Goal: Information Seeking & Learning: Learn about a topic

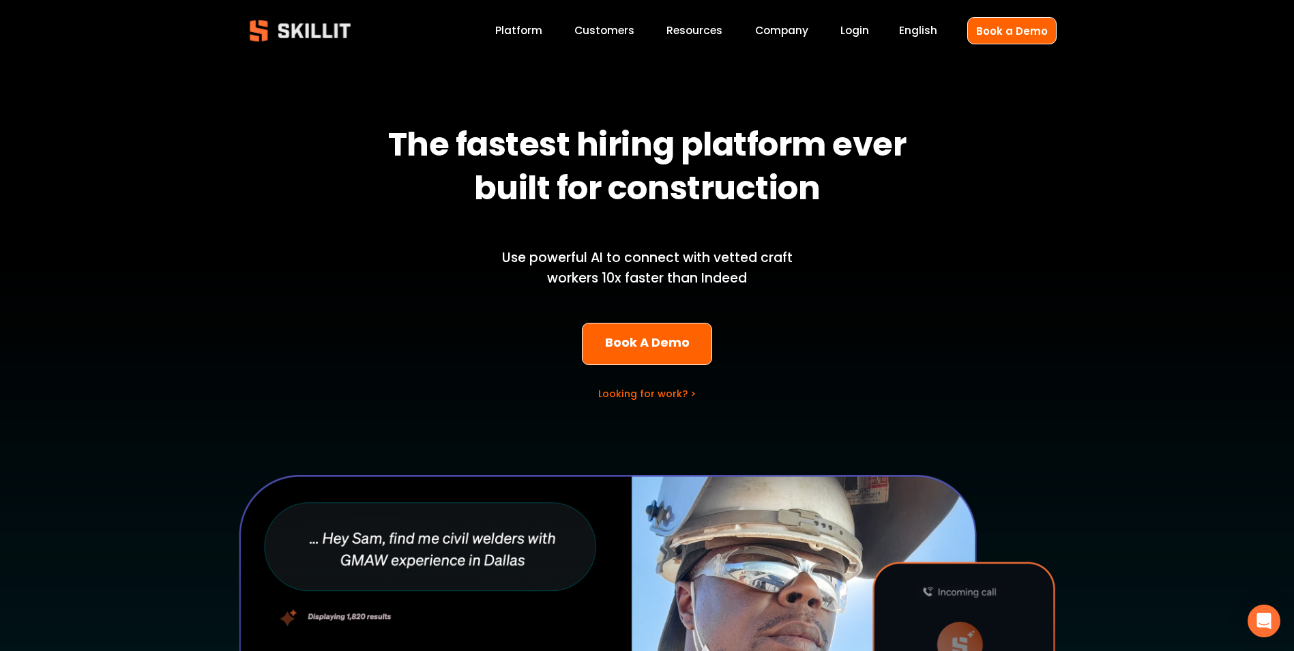
click at [529, 30] on link "Platform" at bounding box center [518, 31] width 47 height 18
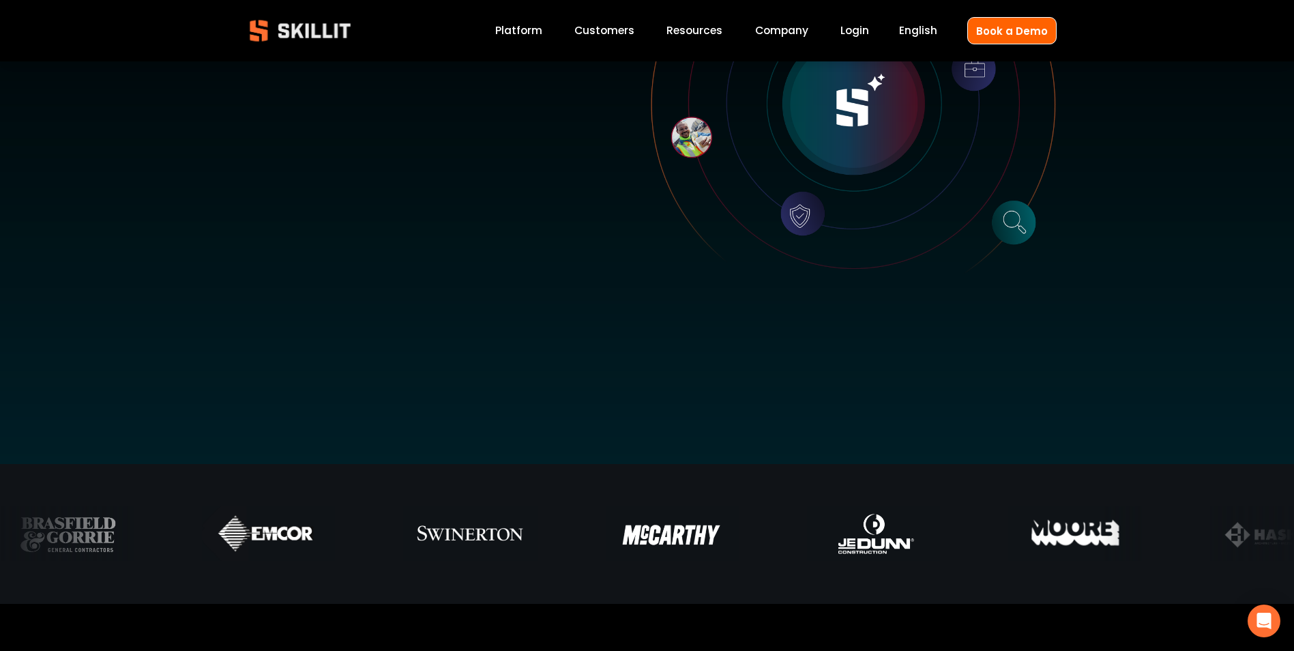
scroll to position [341, 0]
click at [0, 0] on span "Pricing" at bounding box center [0, 0] width 0 height 0
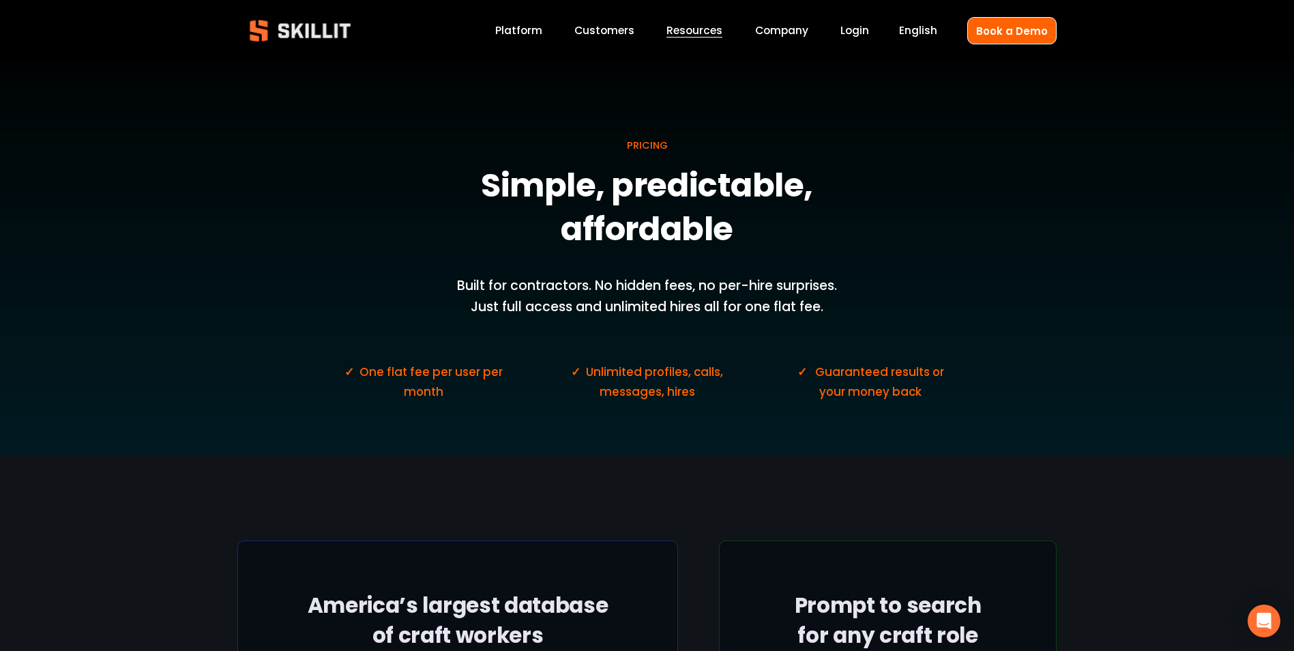
click at [777, 27] on link "Company" at bounding box center [781, 31] width 53 height 18
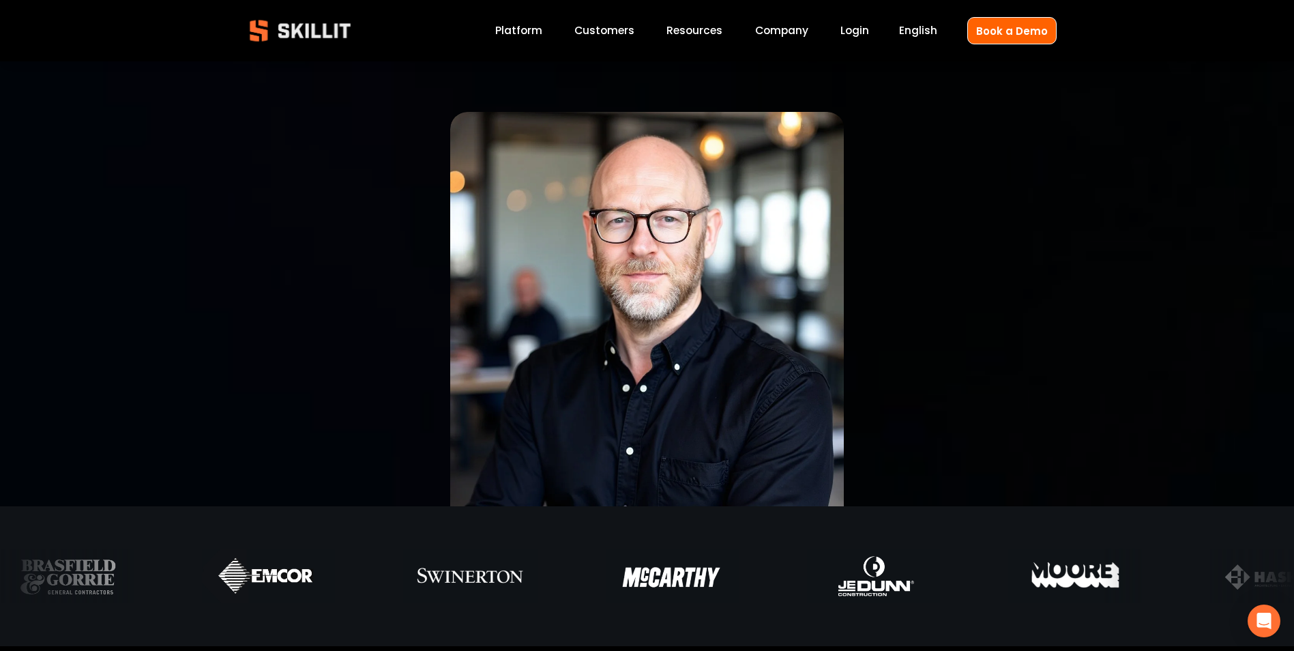
click at [612, 27] on link "Customers" at bounding box center [604, 31] width 60 height 18
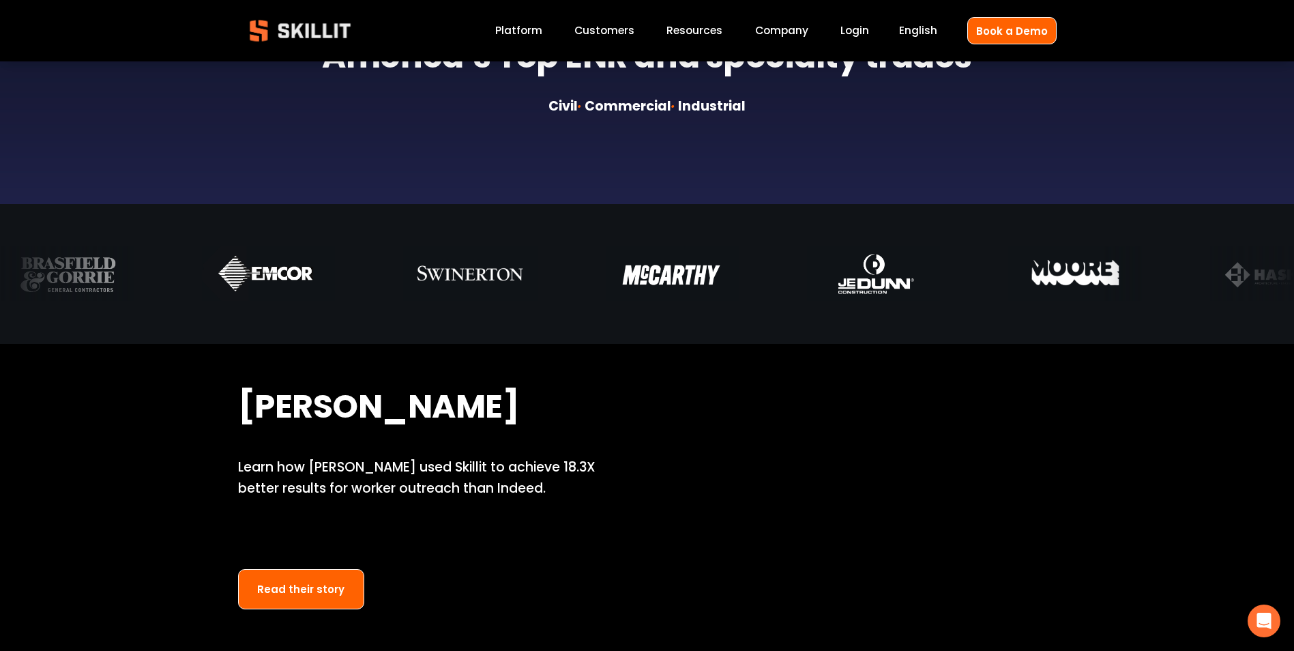
scroll to position [205, 0]
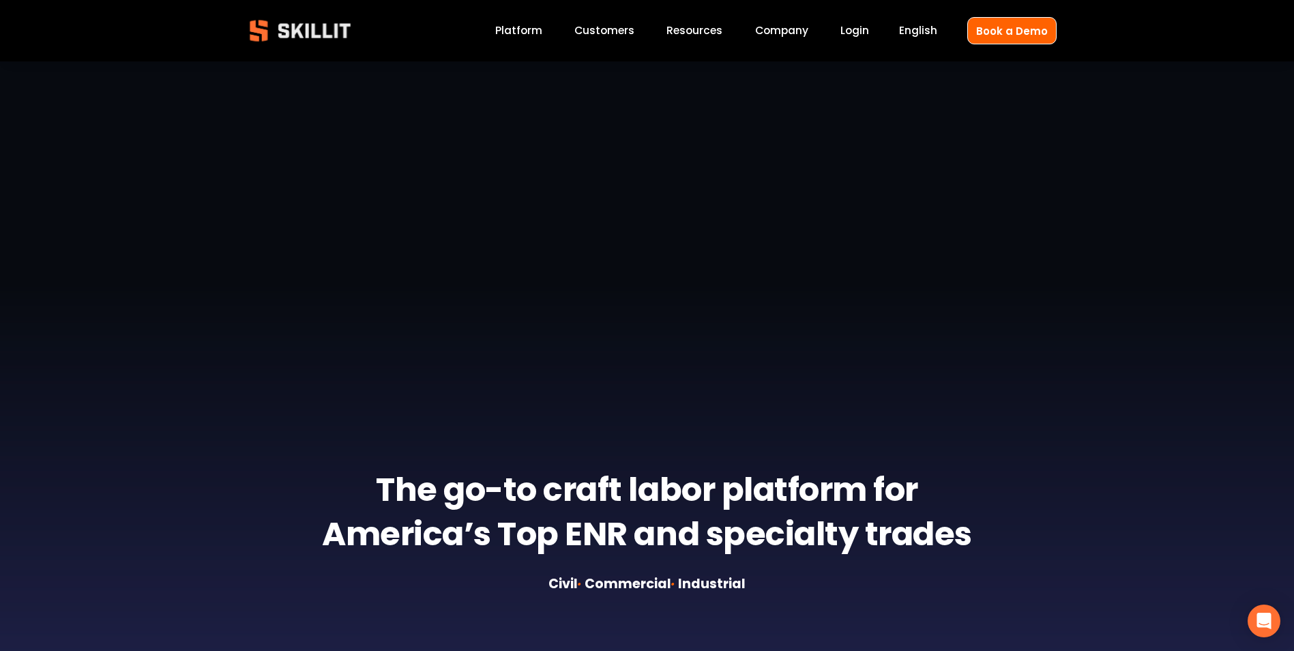
click at [525, 29] on link "Platform" at bounding box center [518, 31] width 47 height 18
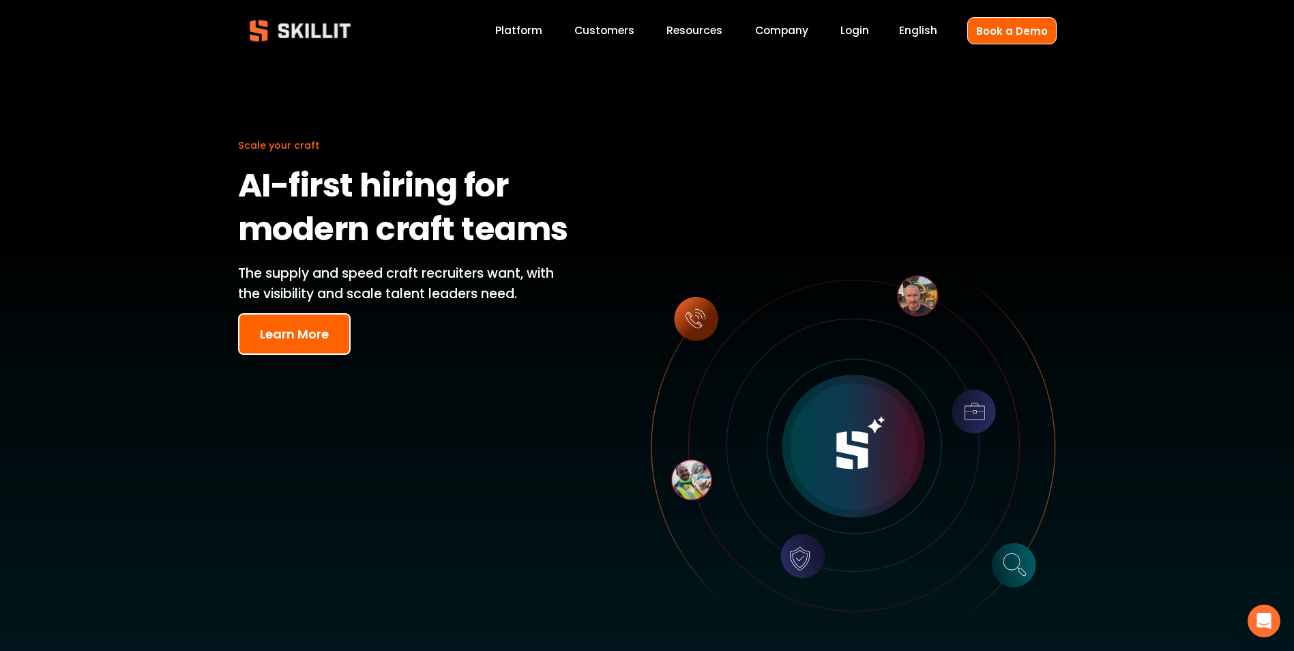
click at [291, 326] on button "Learn More" at bounding box center [294, 334] width 113 height 42
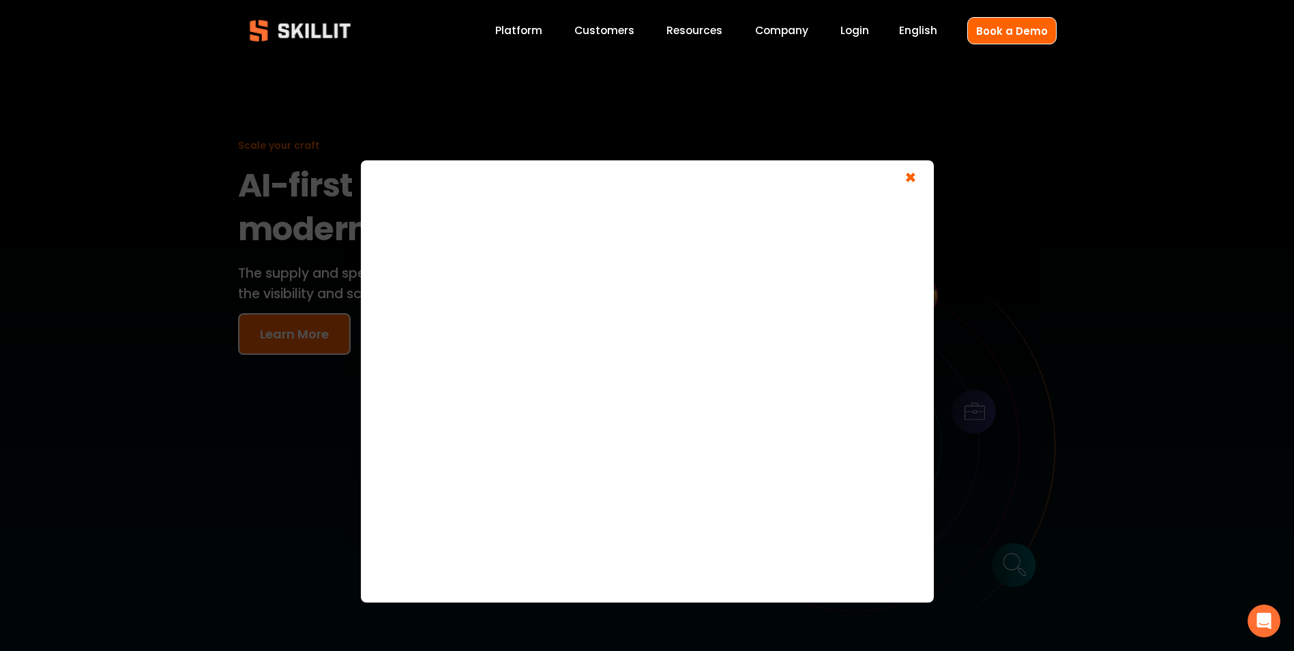
click at [911, 176] on span "×" at bounding box center [911, 179] width 26 height 25
